Goal: Check status: Check status

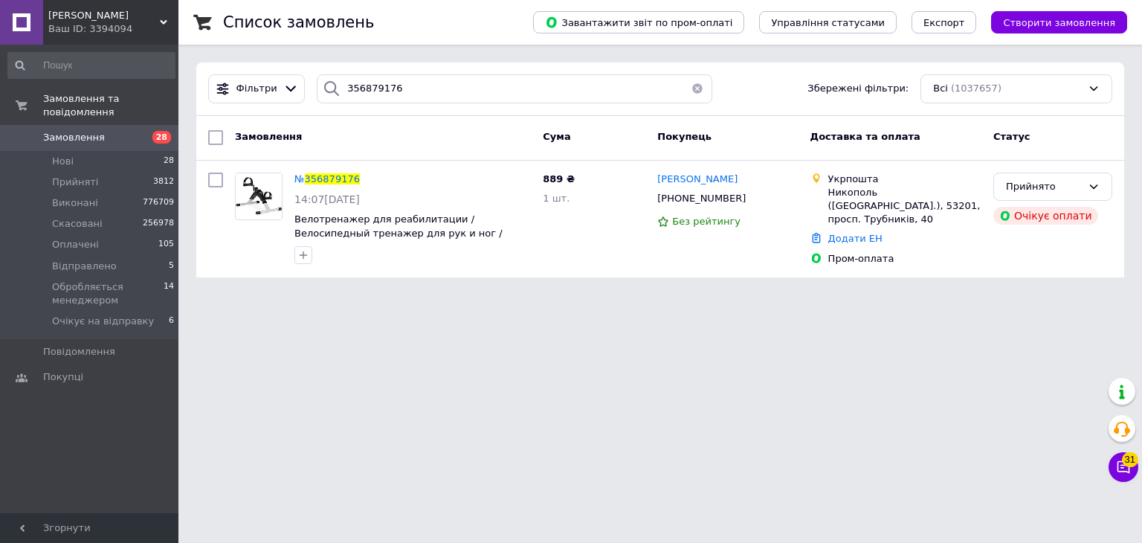
click at [172, 17] on div "[PERSON_NAME] ID: 3394094" at bounding box center [110, 22] width 135 height 45
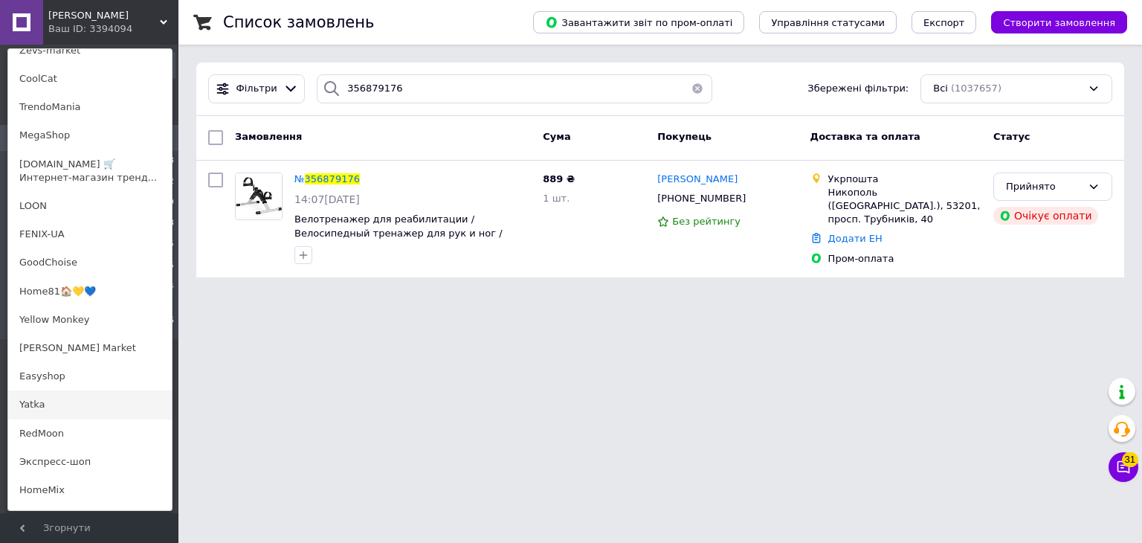
scroll to position [372, 0]
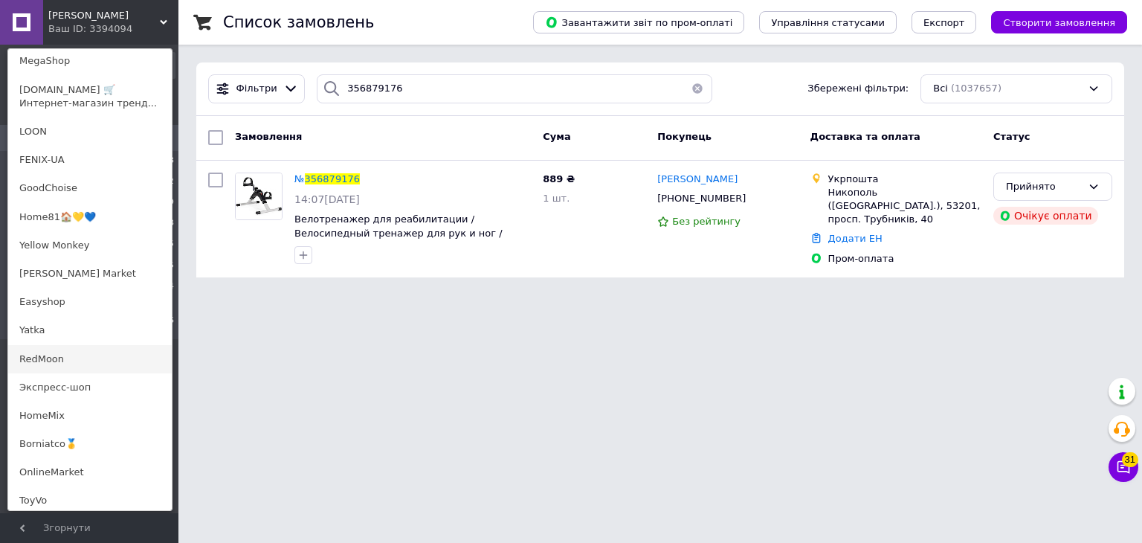
click at [73, 361] on link "RedMoon" at bounding box center [90, 359] width 164 height 28
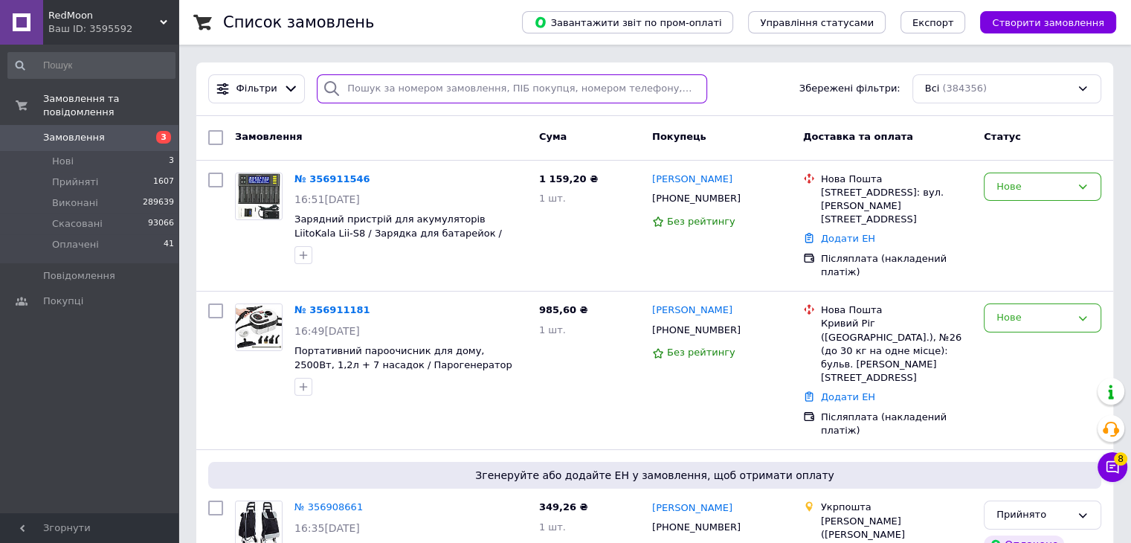
click at [442, 88] on input "search" at bounding box center [512, 88] width 390 height 29
paste input "356902361"
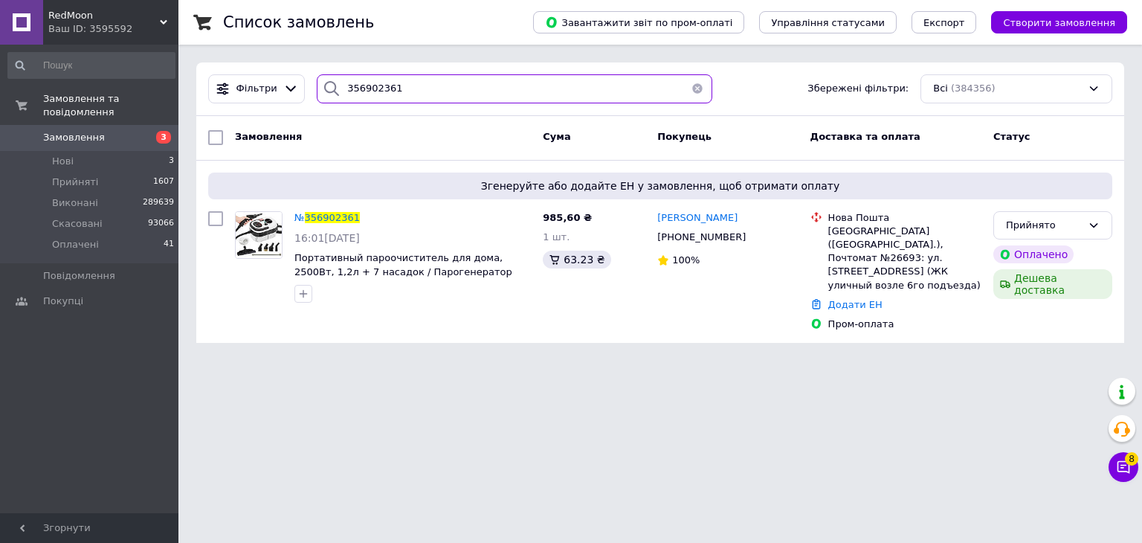
type input "356902361"
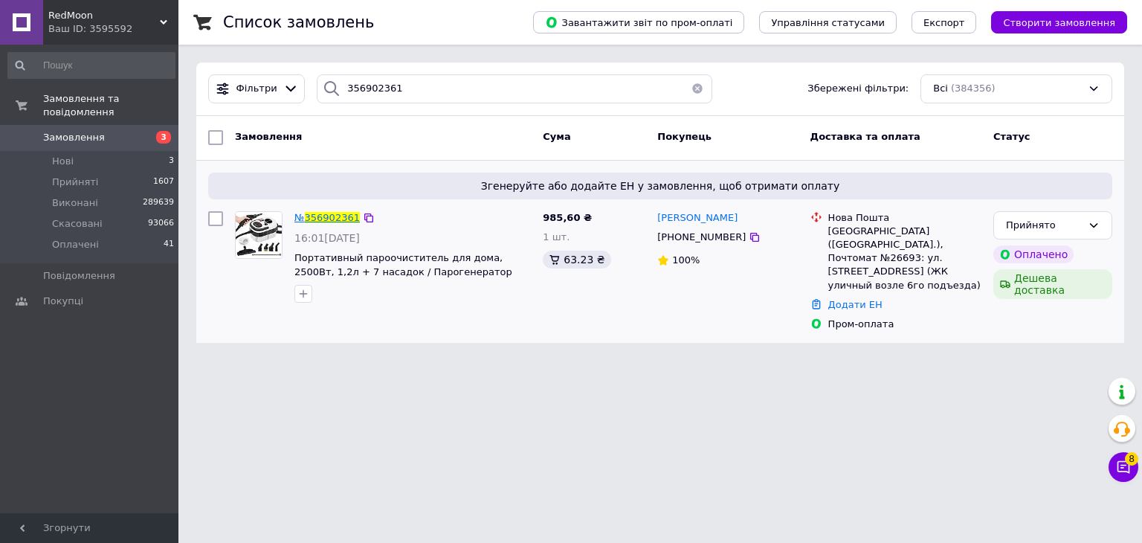
click at [321, 213] on span "356902361" at bounding box center [332, 217] width 55 height 11
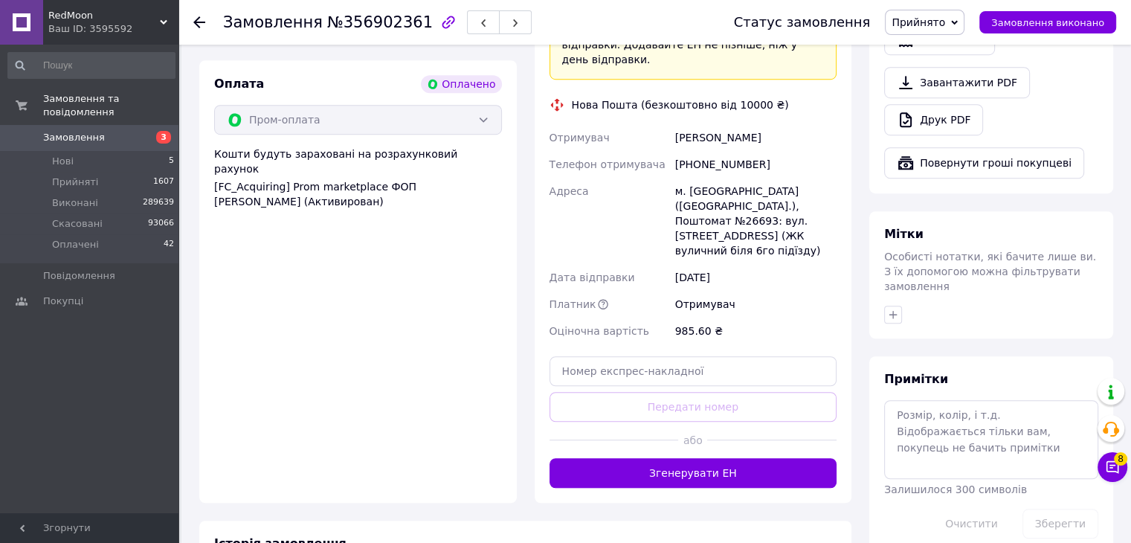
scroll to position [966, 0]
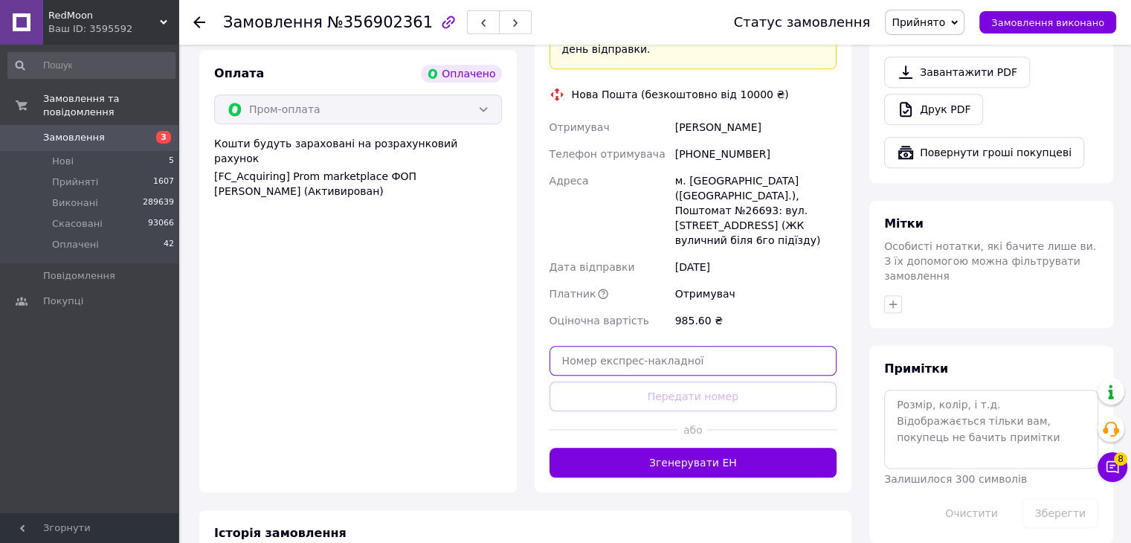
click at [656, 346] on input "text" at bounding box center [693, 361] width 288 height 30
paste input "20451225300821"
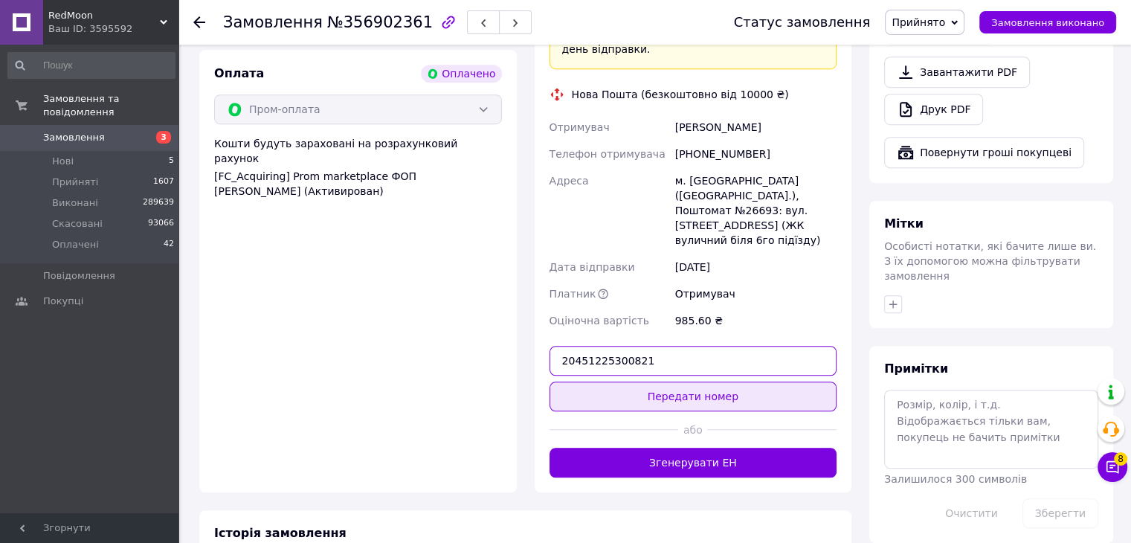
type input "20451225300821"
click at [706, 381] on button "Передати номер" at bounding box center [693, 396] width 288 height 30
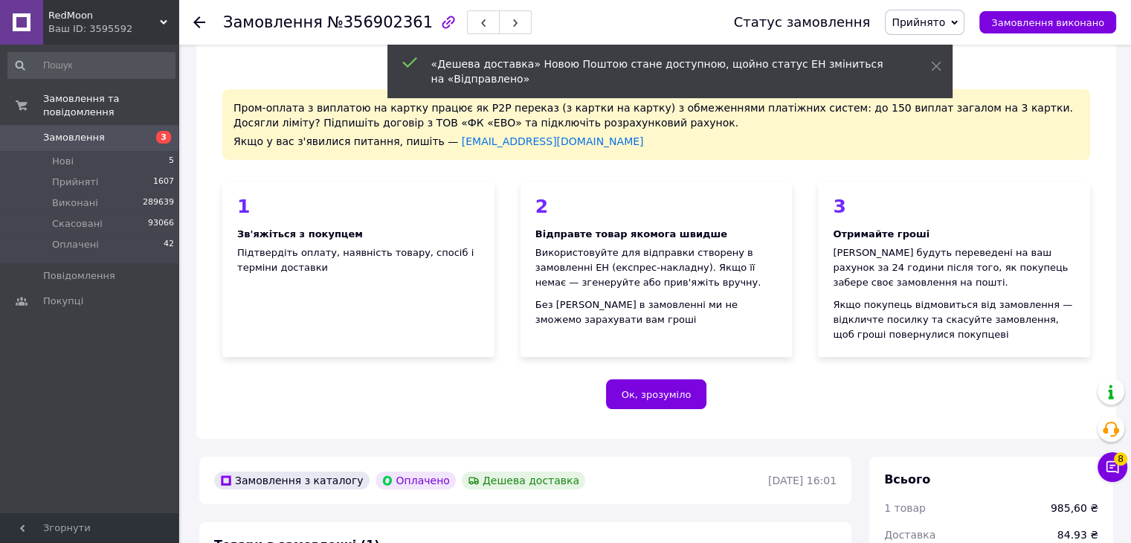
scroll to position [0, 0]
